Goal: Task Accomplishment & Management: Use online tool/utility

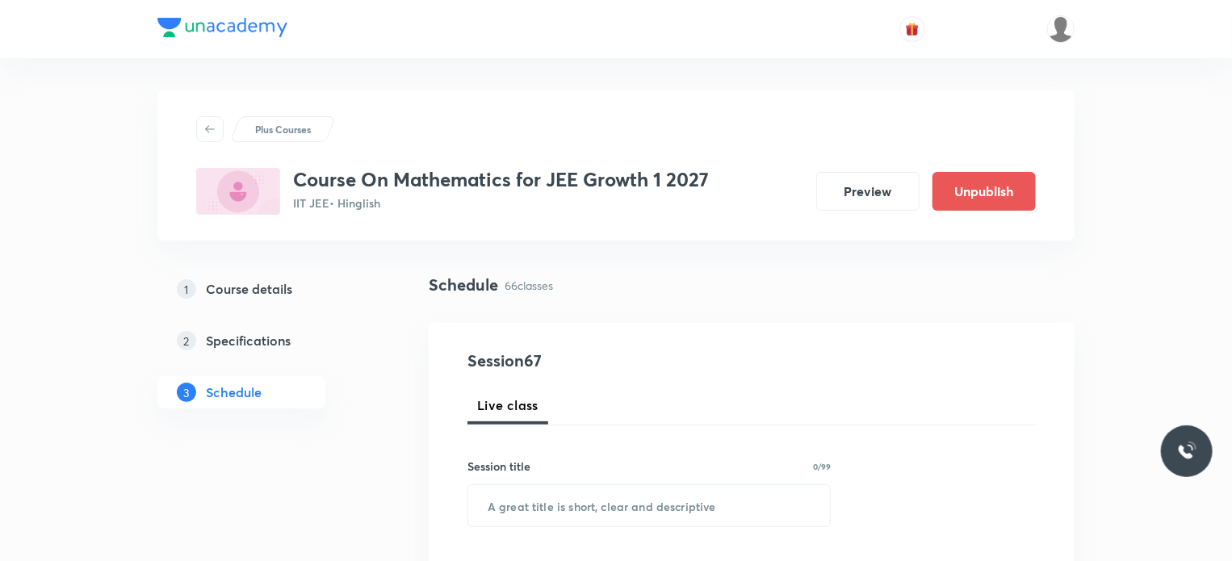
click at [358, 418] on div "1 Course details 2 Specifications 3 Schedule" at bounding box center [267, 350] width 220 height 155
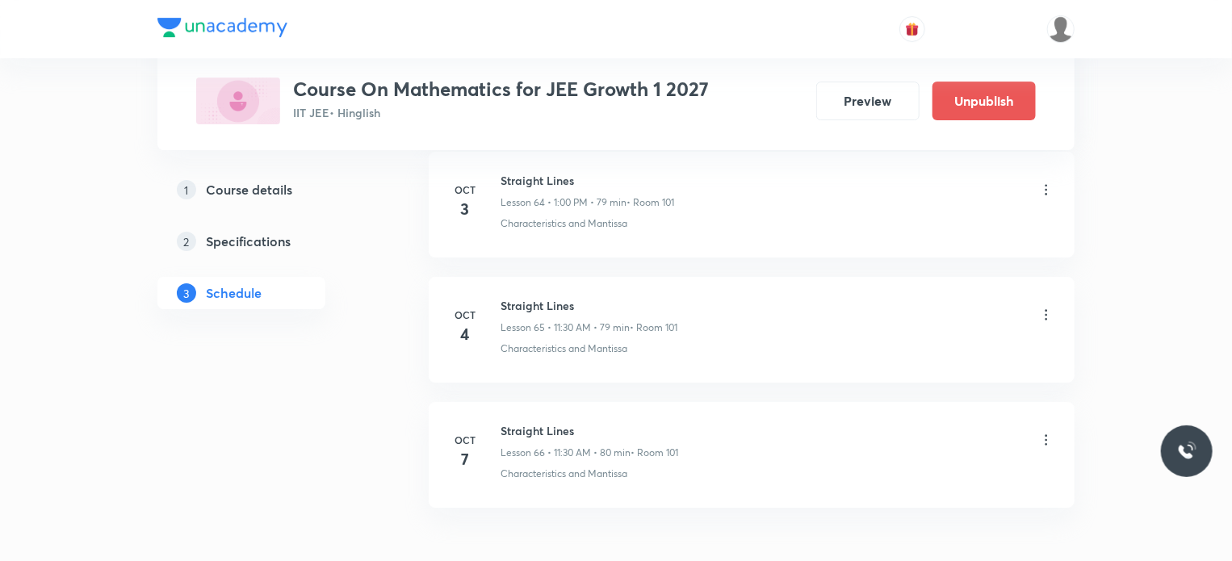
scroll to position [8870, 0]
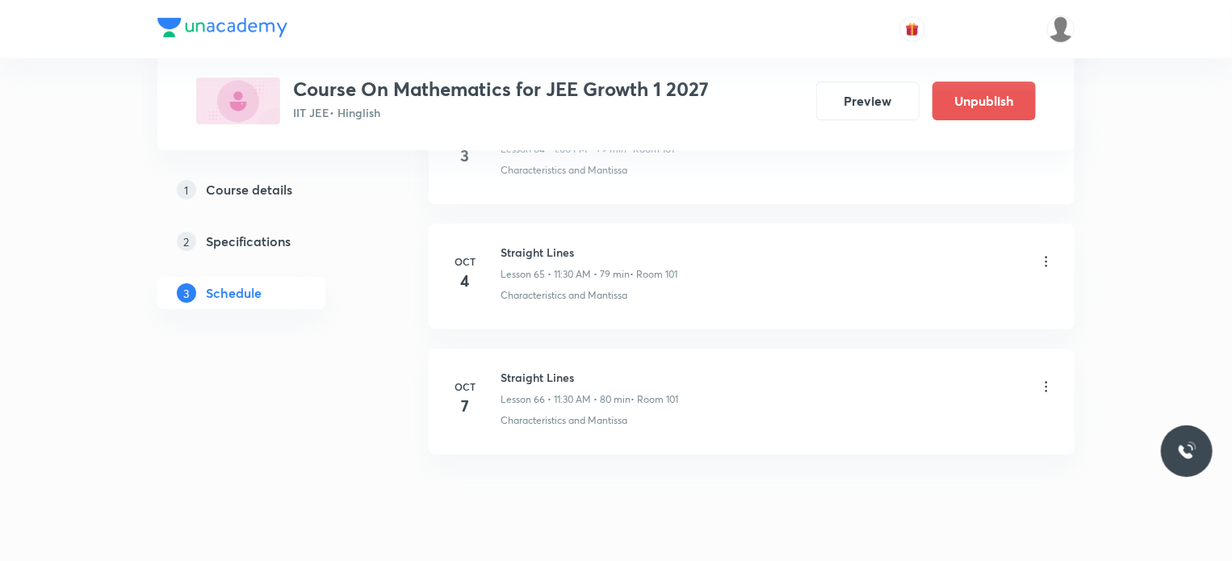
scroll to position [8967, 0]
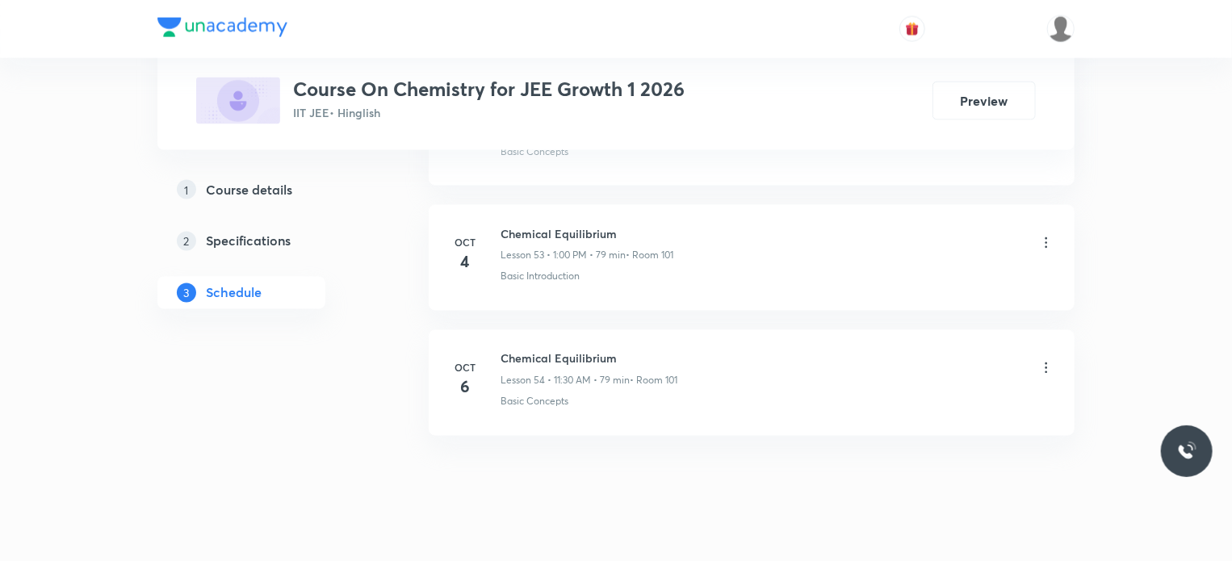
scroll to position [7470, 0]
